Goal: Navigation & Orientation: Understand site structure

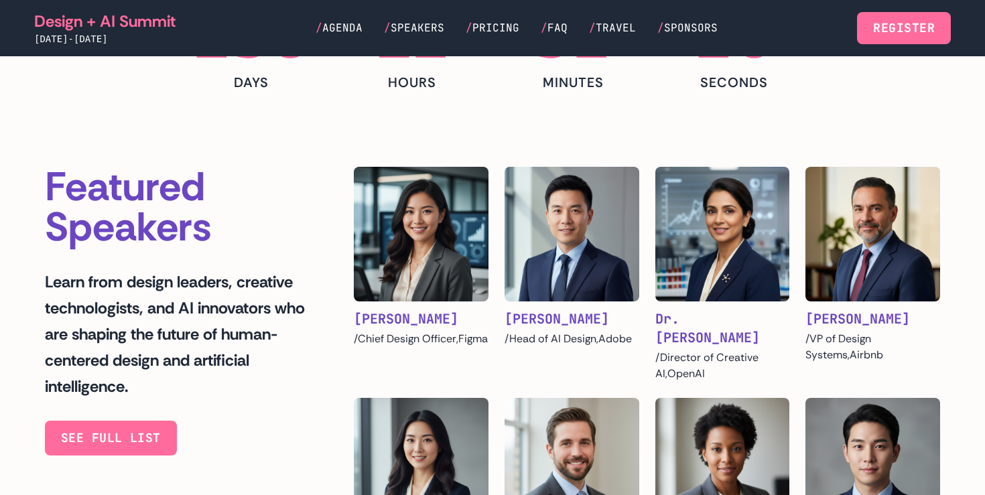
scroll to position [611, 0]
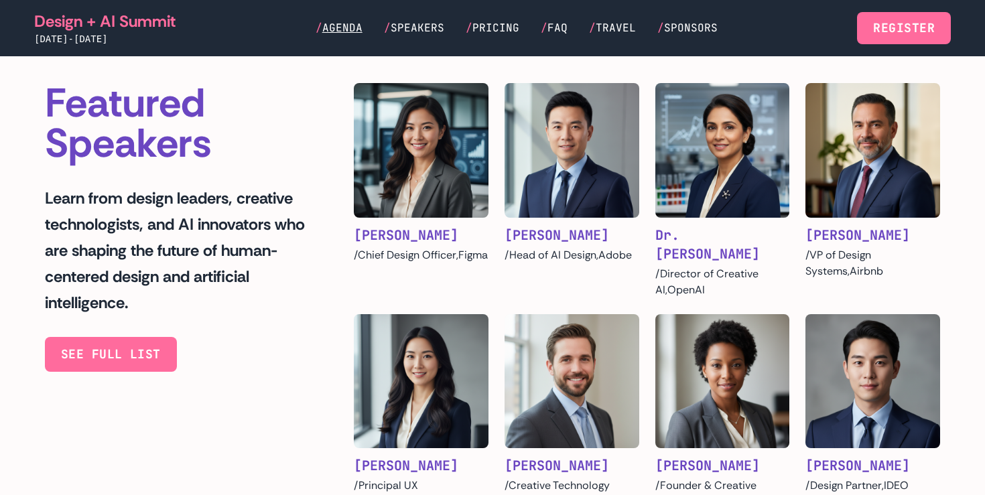
click at [363, 22] on span "Agenda" at bounding box center [342, 28] width 40 height 14
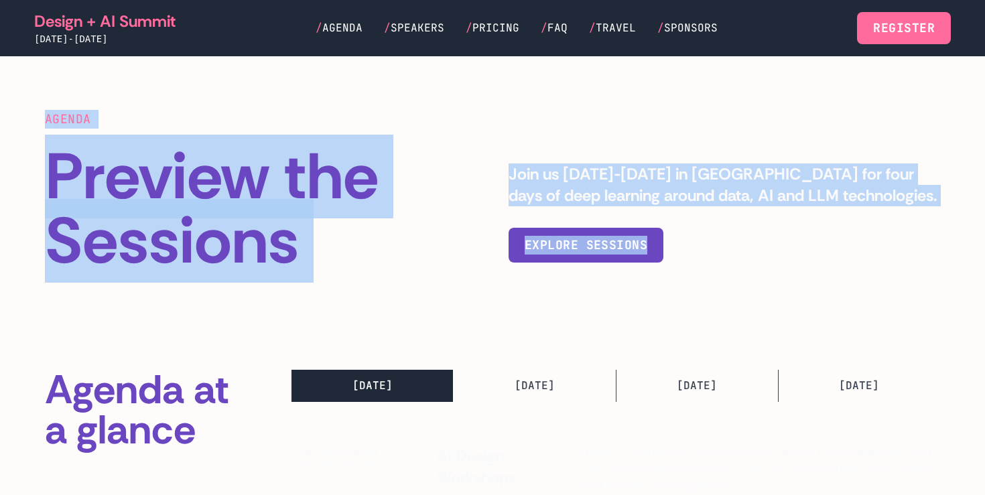
drag, startPoint x: 424, startPoint y: 103, endPoint x: 659, endPoint y: 236, distance: 269.8
click at [659, 236] on section "AGENDA Preview the Sessions Join us June 9-12 in San Francisco for four days of…" at bounding box center [492, 191] width 985 height 271
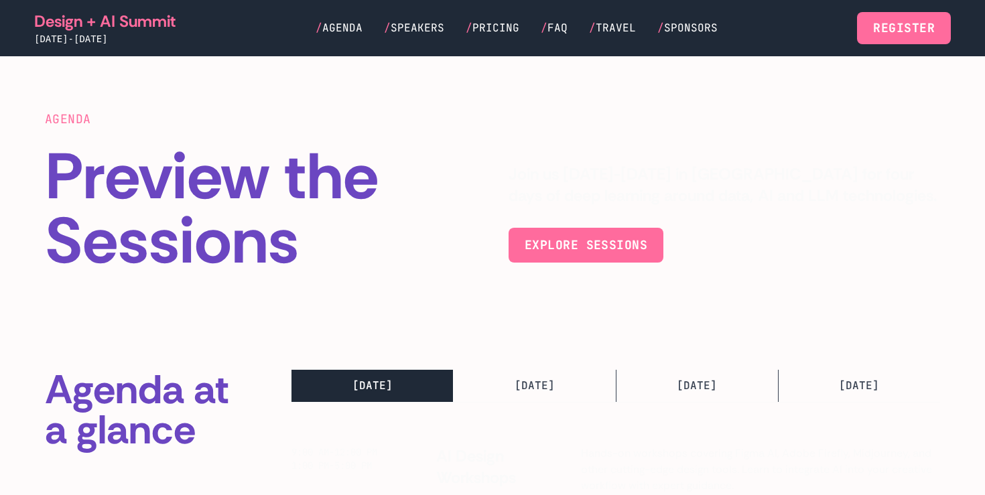
click at [752, 141] on div "AGENDA Preview the Sessions Join us June 9-12 in San Francisco for four days of…" at bounding box center [492, 192] width 895 height 164
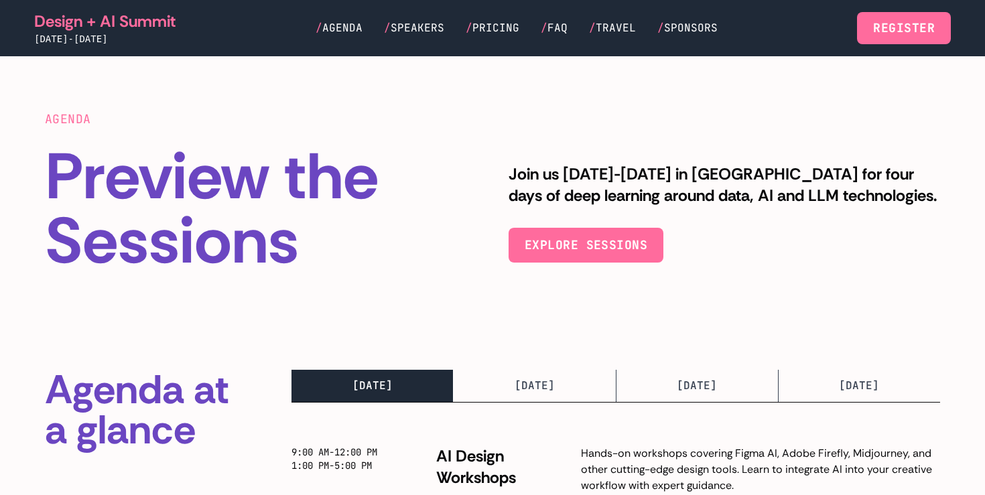
click at [398, 184] on h1 "Preview the Sessions" at bounding box center [261, 209] width 432 height 129
click at [363, 27] on span "Agenda" at bounding box center [342, 28] width 40 height 14
click at [401, 29] on span "Speakers" at bounding box center [418, 28] width 54 height 14
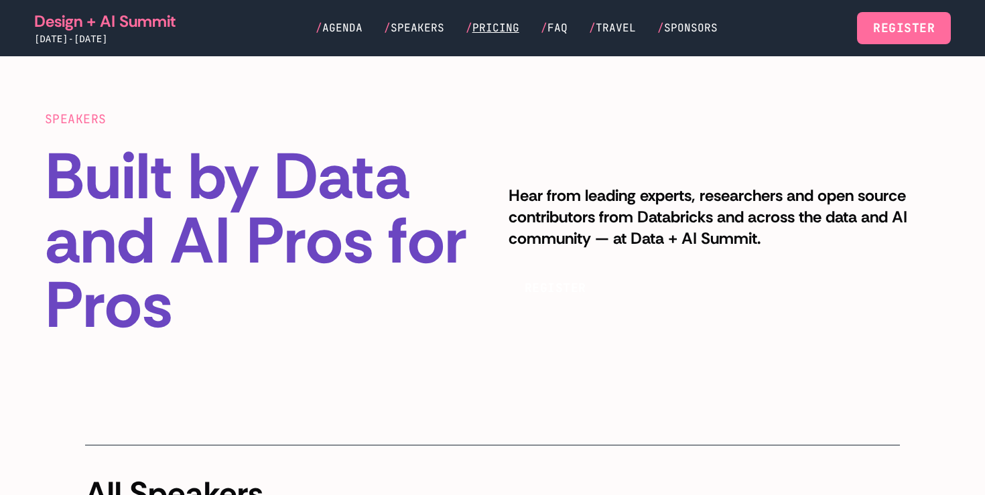
click at [477, 29] on span "Pricing" at bounding box center [495, 28] width 47 height 14
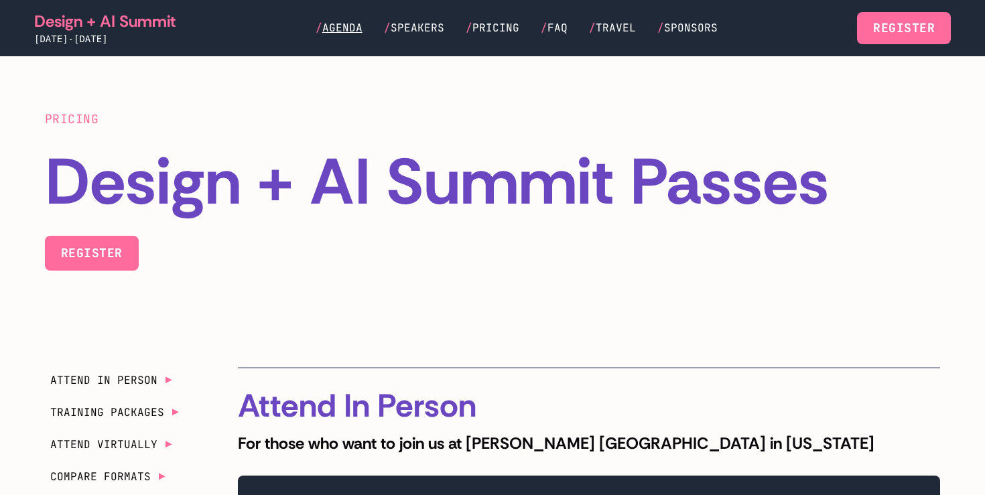
click at [352, 23] on span "Agenda" at bounding box center [342, 28] width 40 height 14
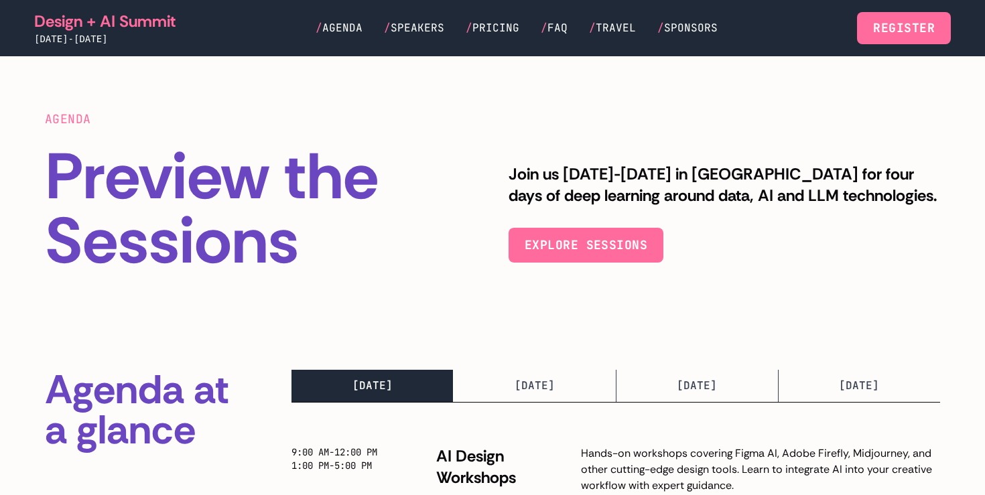
click at [25, 38] on div "Design + AI Summit June 15-18, 2026 / Agenda / Speakers / Pricing / FAQ / Trave…" at bounding box center [492, 28] width 938 height 56
click at [92, 20] on link "Design + AI Summit" at bounding box center [104, 21] width 141 height 21
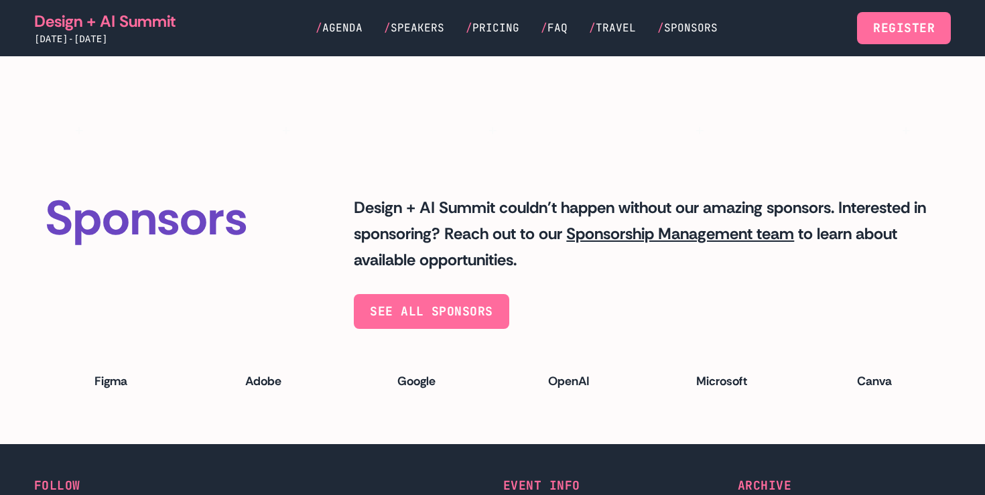
scroll to position [3740, 0]
